Goal: Task Accomplishment & Management: Use online tool/utility

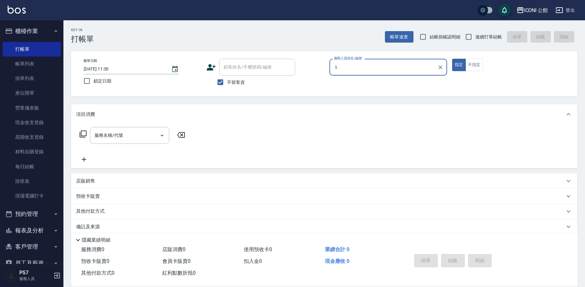
type input "１"
click at [459, 65] on button "指定" at bounding box center [459, 65] width 14 height 12
type button "true"
type input "３"
type input "３０"
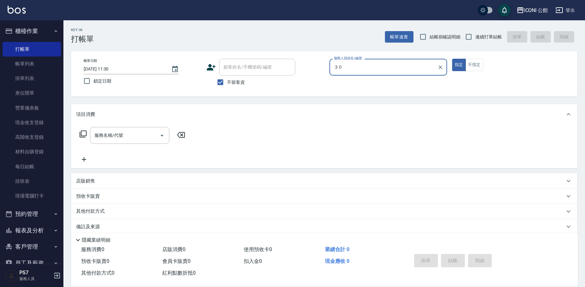
click at [345, 70] on input "３０" at bounding box center [384, 67] width 102 height 11
type input "[PERSON_NAME]-1"
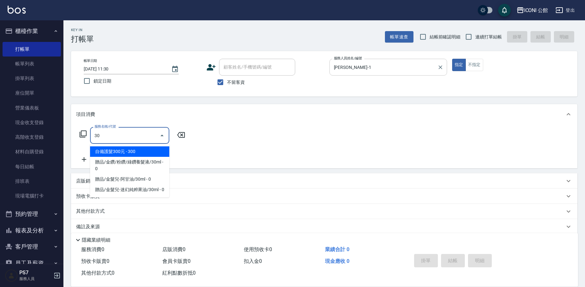
type input "3"
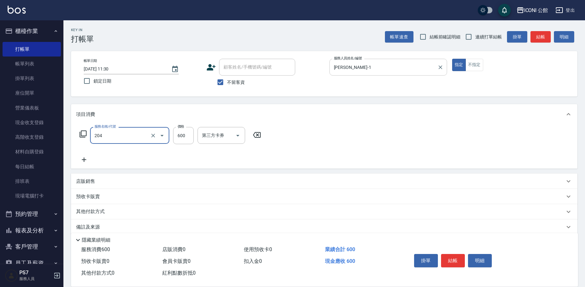
type input "指定洗+剪(204)"
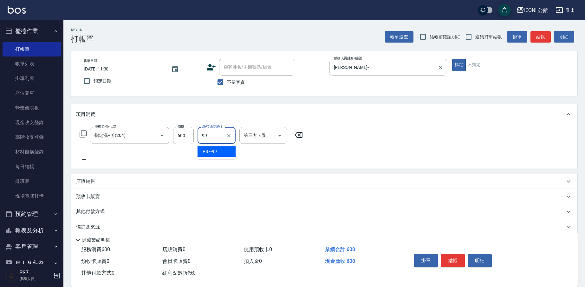
type input "PS7-99"
click at [99, 208] on p "其他付款方式" at bounding box center [92, 211] width 32 height 7
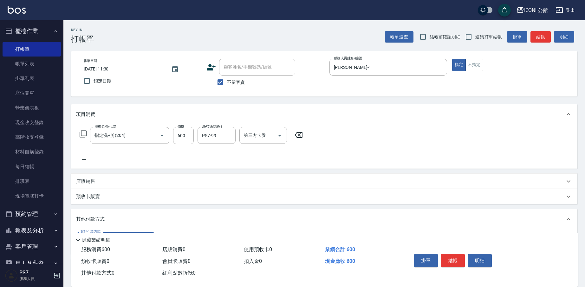
scroll to position [47, 0]
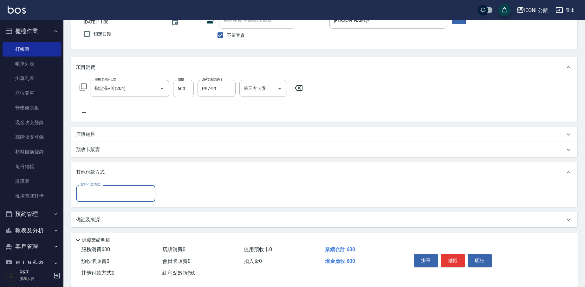
click at [108, 186] on div "其他付款方式" at bounding box center [115, 193] width 79 height 17
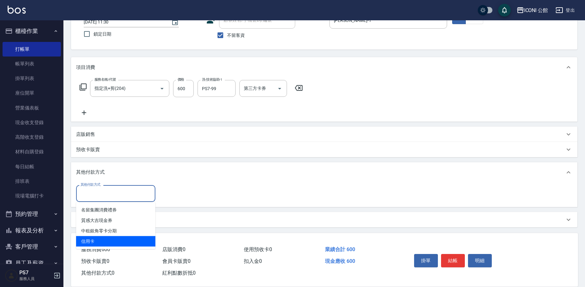
click at [111, 239] on span "信用卡" at bounding box center [115, 241] width 79 height 10
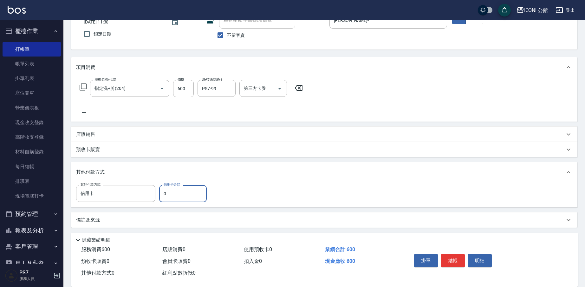
type input "信用卡"
click at [182, 198] on input "0" at bounding box center [183, 193] width 48 height 17
type input "600"
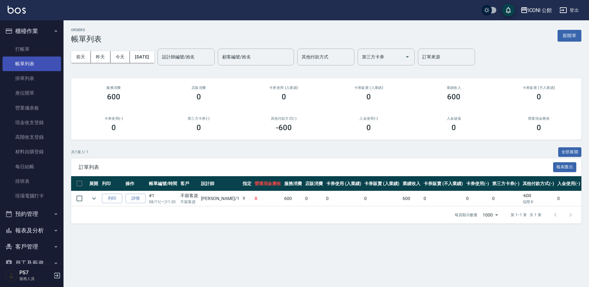
drag, startPoint x: 45, startPoint y: 67, endPoint x: 46, endPoint y: 58, distance: 8.9
click at [45, 66] on link "帳單列表" at bounding box center [32, 63] width 58 height 15
click at [46, 58] on link "帳單列表" at bounding box center [32, 63] width 58 height 15
drag, startPoint x: 46, startPoint y: 58, endPoint x: 48, endPoint y: 48, distance: 9.9
click at [47, 56] on ul "打帳單 帳單列表 掛單列表 座位開單 營業儀表板 現金收支登錄 高階收支登錄 材料自購登錄 每日結帳 排班表 現場電腦打卡" at bounding box center [32, 122] width 58 height 167
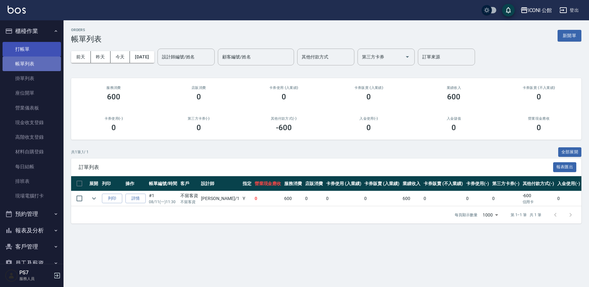
click at [48, 48] on link "打帳單" at bounding box center [32, 49] width 58 height 15
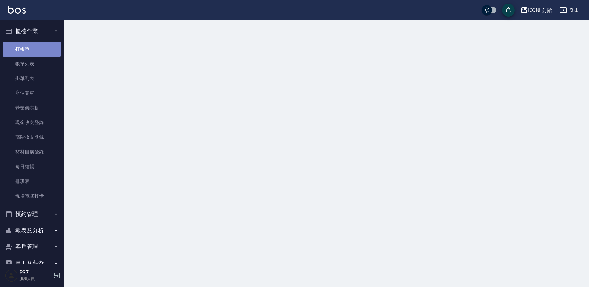
click at [48, 48] on link "打帳單" at bounding box center [32, 49] width 58 height 15
click at [49, 48] on link "打帳單" at bounding box center [32, 49] width 58 height 15
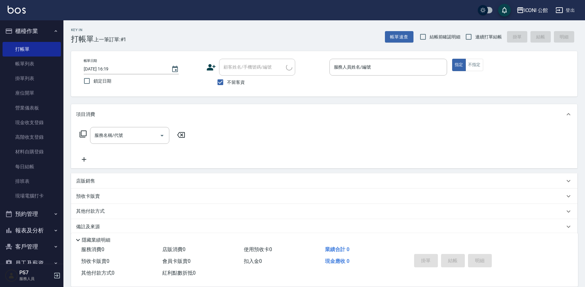
click at [483, 47] on div "Key In 打帳單 上一筆訂單:#1 帳單速查 結帳前確認明細 連續打單結帳 掛單 結帳 明細 帳單日期 [DATE] 16:19 鎖定日期 顧客姓名/手機…" at bounding box center [324, 157] width 522 height 275
click at [477, 39] on span "連續打單結帳" at bounding box center [489, 37] width 27 height 7
click at [476, 39] on input "連續打單結帳" at bounding box center [468, 36] width 13 height 13
checkbox input "true"
click at [413, 73] on div "服務人員姓名/編號" at bounding box center [389, 67] width 118 height 17
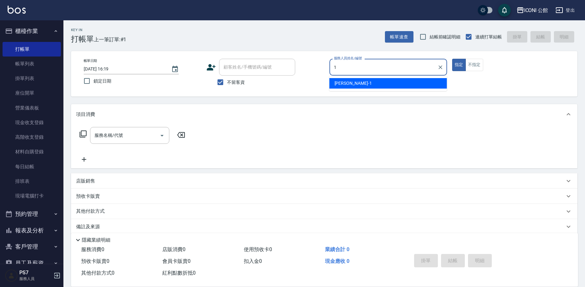
type input "[PERSON_NAME]-1"
type button "true"
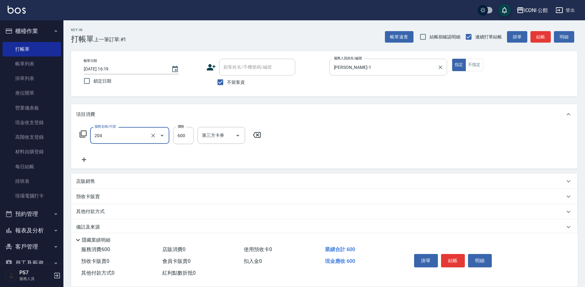
type input "指定洗+剪(204)"
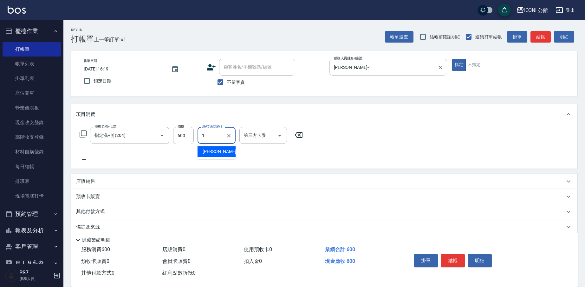
type input "[PERSON_NAME]-1"
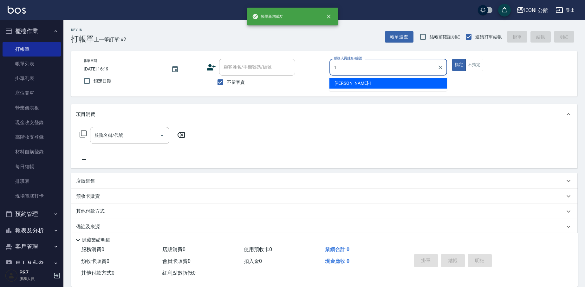
type input "[PERSON_NAME]-1"
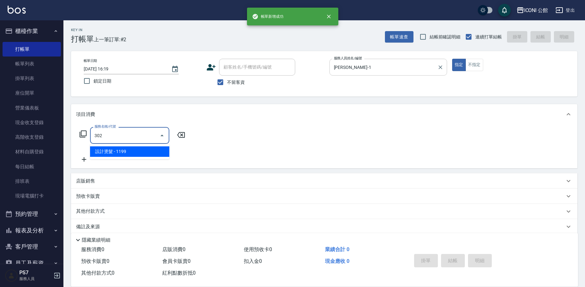
type input "設計燙髮(302)"
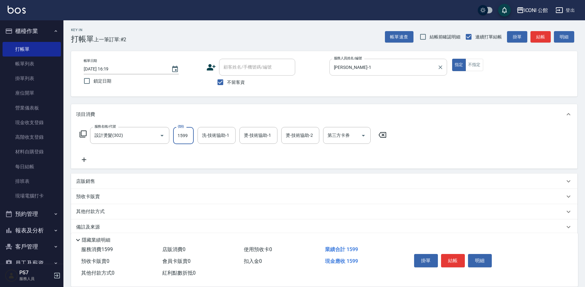
type input "1599"
type input "[PERSON_NAME]-21"
type input "PS7-99"
type input "[PERSON_NAME]-21"
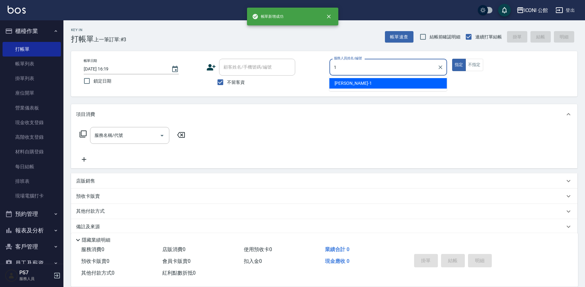
type input "[PERSON_NAME]-1"
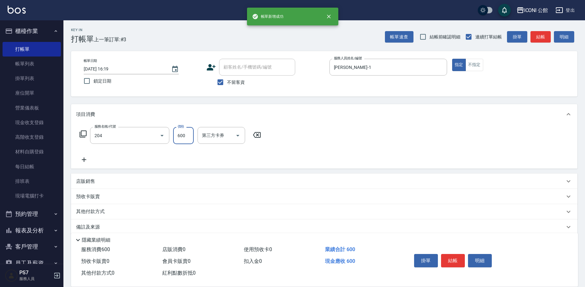
type input "指定洗+剪(204)"
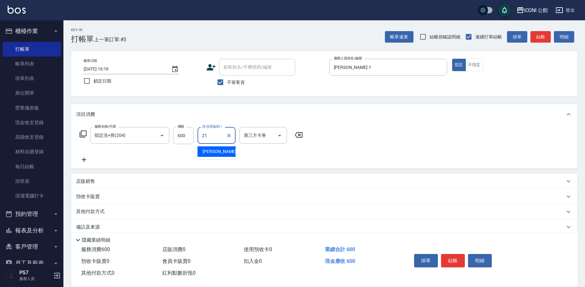
type input "[PERSON_NAME]-21"
click at [93, 208] on div "其他付款方式" at bounding box center [324, 211] width 507 height 15
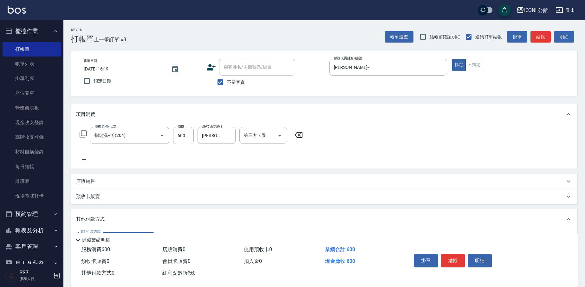
scroll to position [48, 0]
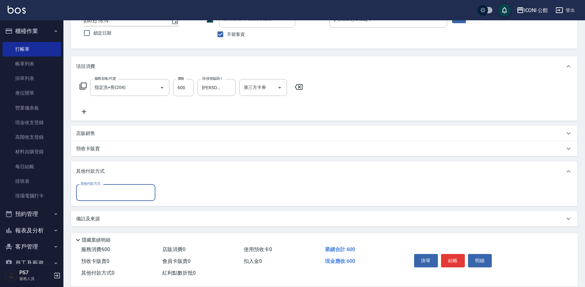
click at [103, 191] on input "其他付款方式" at bounding box center [116, 192] width 74 height 11
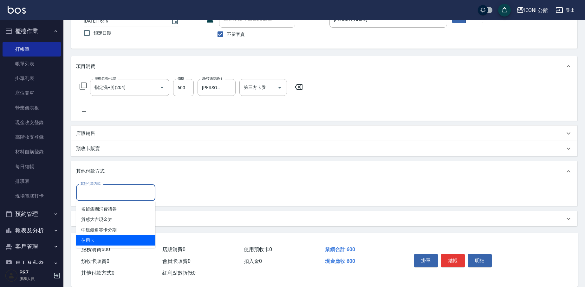
click at [102, 239] on span "信用卡" at bounding box center [115, 240] width 79 height 10
type input "信用卡"
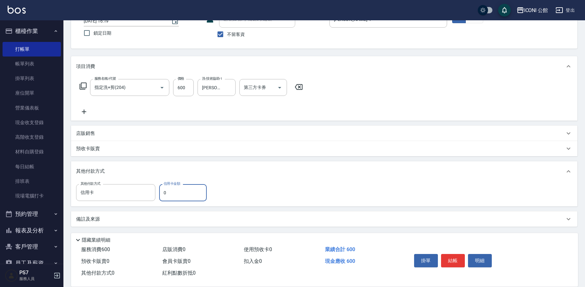
click at [164, 191] on input "0" at bounding box center [183, 192] width 48 height 17
type input "600"
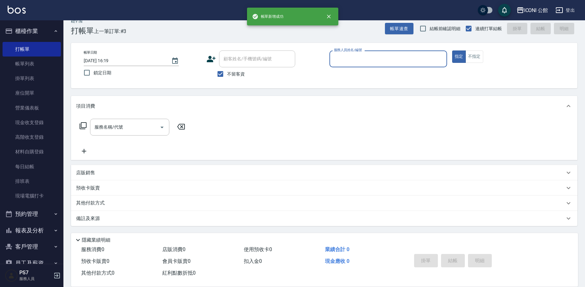
scroll to position [8, 0]
type input "[PERSON_NAME]-1"
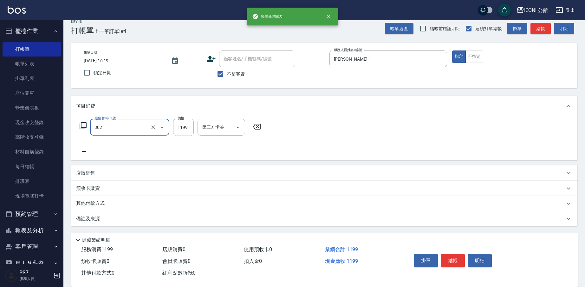
type input "302"
type input "1"
type input "設計燙髮(302)"
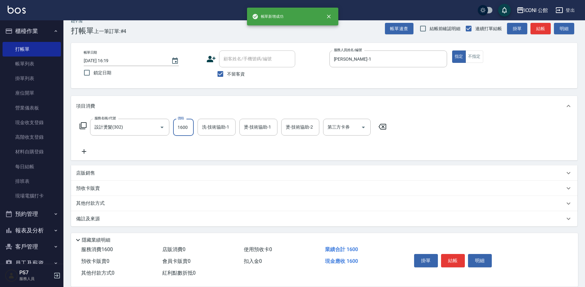
type input "1600"
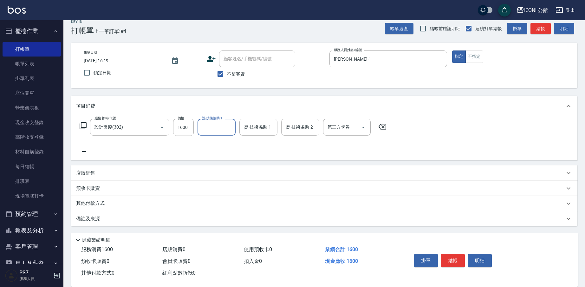
type input "8"
type input "[PERSON_NAME]-1"
type input "Sandy-8"
type input "[PERSON_NAME]-1"
click at [307, 128] on div "[PERSON_NAME]-1 燙-技術協助-2" at bounding box center [300, 127] width 38 height 17
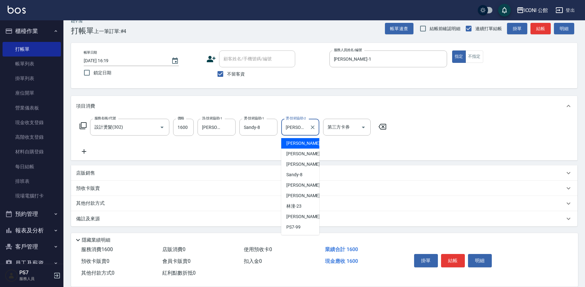
click at [308, 128] on div "[PERSON_NAME]-1 燙-技術協助-2" at bounding box center [300, 127] width 38 height 17
click at [311, 128] on icon "Clear" at bounding box center [313, 127] width 6 height 6
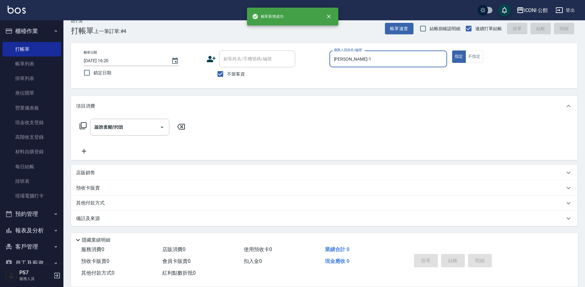
type input "[DATE] 16:20"
